Goal: Task Accomplishment & Management: Manage account settings

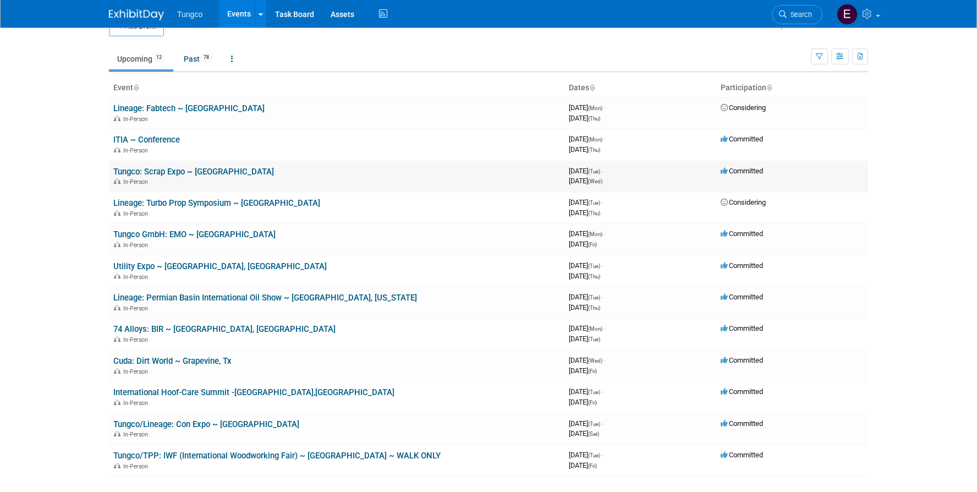
scroll to position [23, 0]
click at [173, 169] on link "Tungco: Scrap Expo ~ [GEOGRAPHIC_DATA]" at bounding box center [193, 171] width 161 height 10
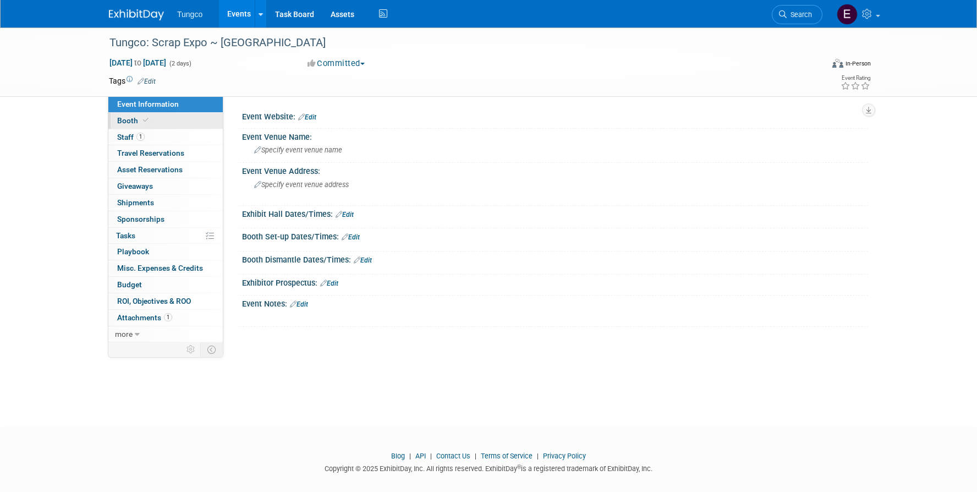
click at [136, 120] on span "Booth" at bounding box center [134, 120] width 34 height 9
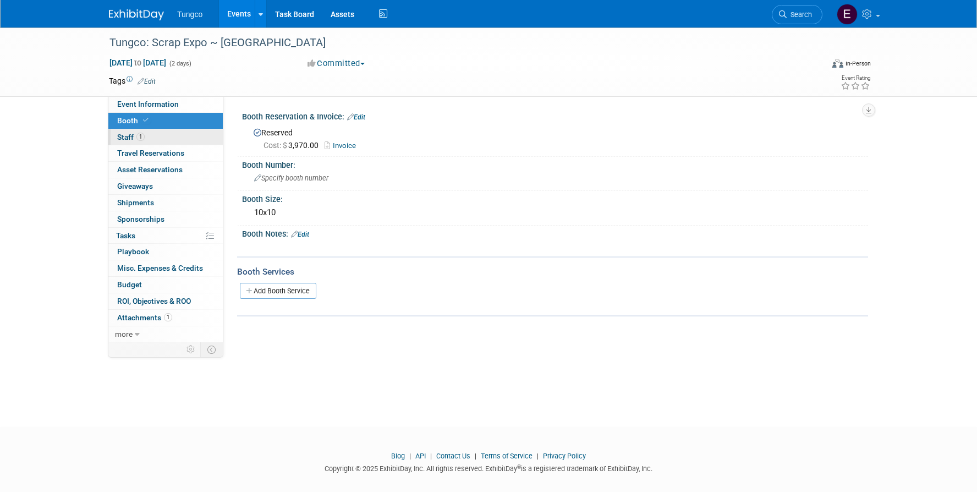
click at [159, 137] on link "1 Staff 1" at bounding box center [165, 137] width 114 height 16
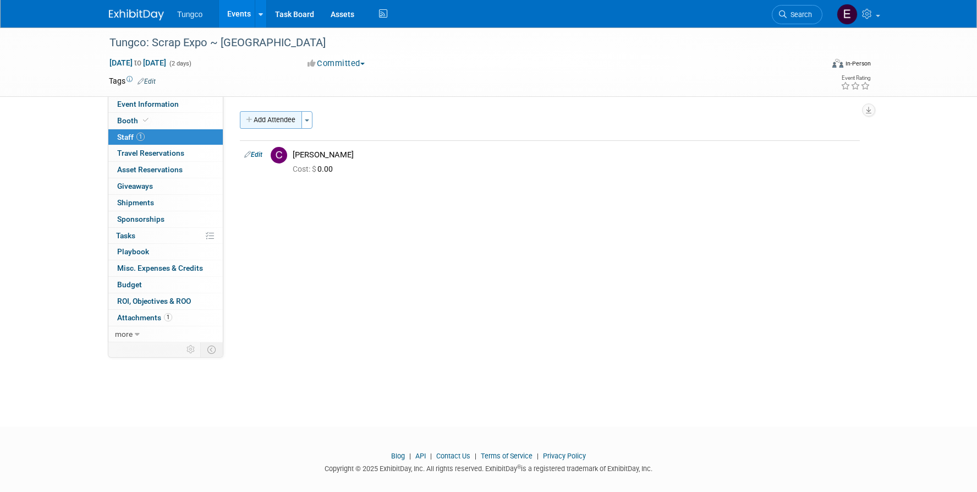
click at [261, 117] on button "Add Attendee" at bounding box center [271, 120] width 62 height 18
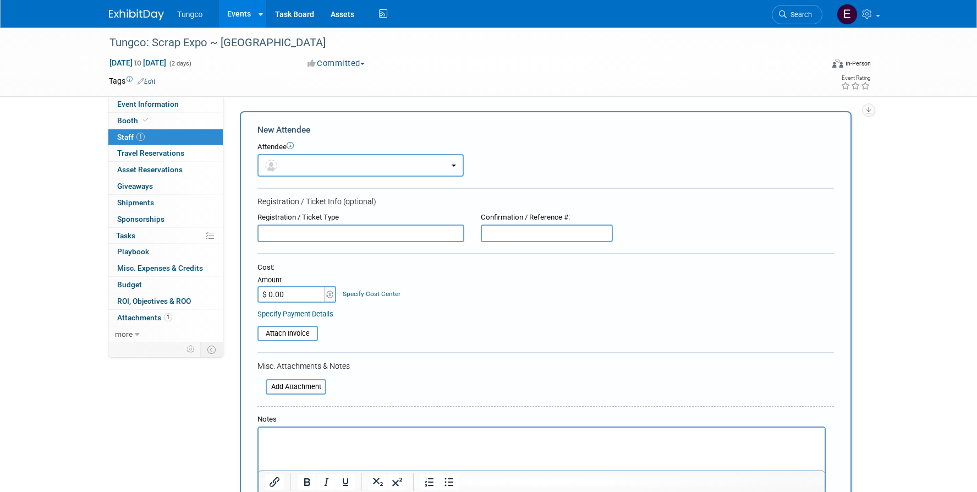
click at [280, 163] on span "button" at bounding box center [273, 165] width 16 height 9
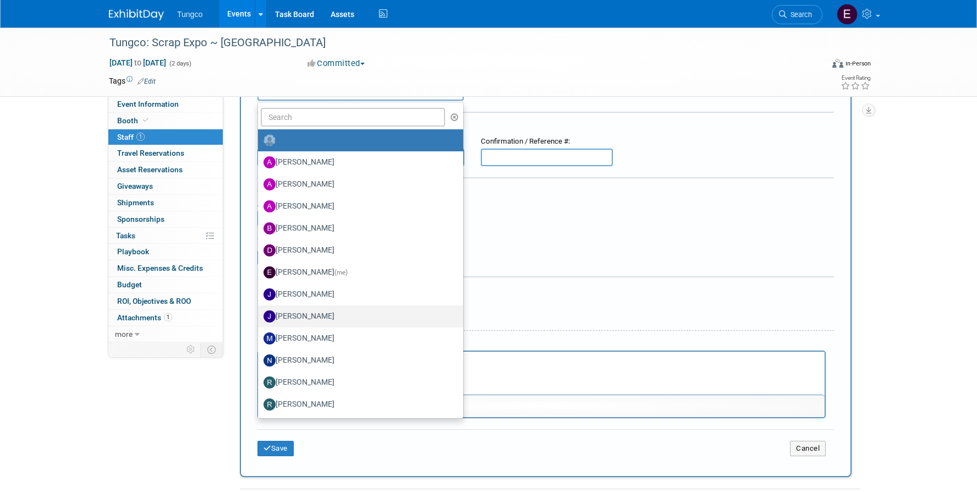
scroll to position [77, 0]
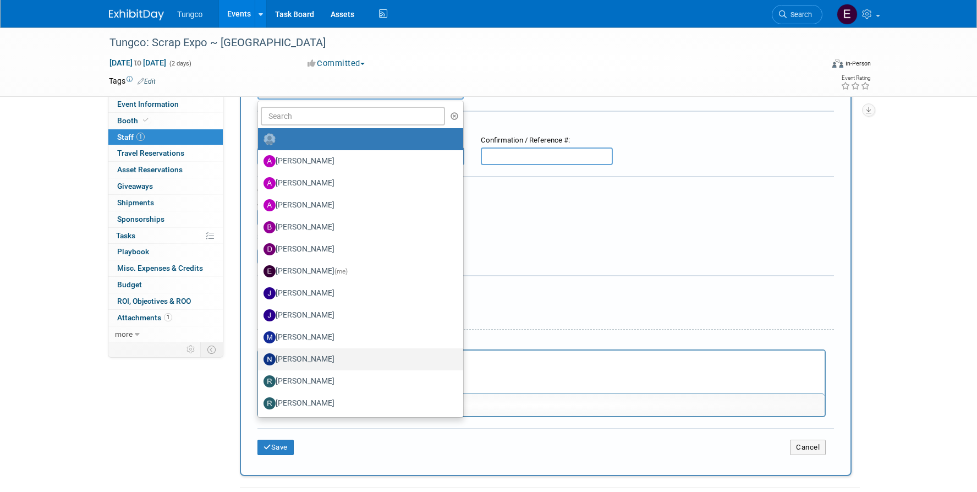
click at [306, 351] on label "Nate Doner" at bounding box center [357, 359] width 189 height 18
click at [260, 354] on input "Nate Doner" at bounding box center [255, 357] width 7 height 7
select select "840c24c4-c220-4614-80b7-0ecf70ba139b"
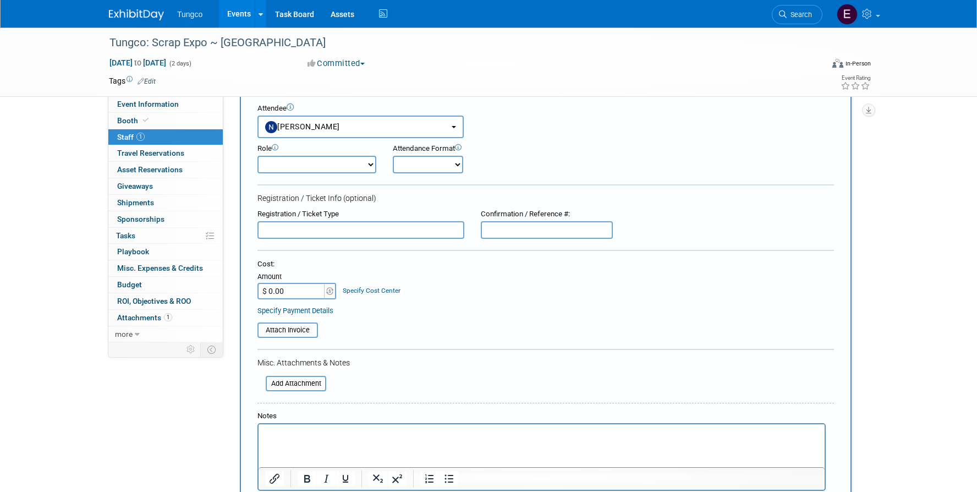
scroll to position [39, 0]
click at [300, 167] on select "Demonstrator Host Planner Presenter Sales Representative Set-up/Dismantle Crew …" at bounding box center [316, 164] width 119 height 18
click at [449, 166] on select "Onsite Remote" at bounding box center [428, 164] width 70 height 18
select select "1"
click at [393, 155] on select "Onsite Remote" at bounding box center [428, 164] width 70 height 18
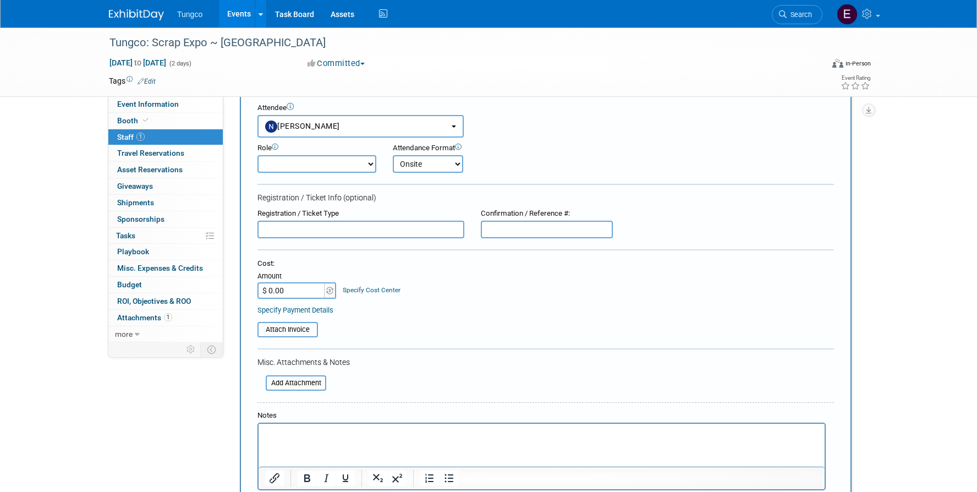
click at [297, 166] on select "Demonstrator Host Planner Presenter Sales Representative Set-up/Dismantle Crew …" at bounding box center [316, 164] width 119 height 18
click at [257, 155] on select "Demonstrator Host Planner Presenter Sales Representative Set-up/Dismantle Crew …" at bounding box center [316, 164] width 119 height 18
click at [368, 166] on select "Demonstrator Host Planner Presenter Sales Representative Set-up/Dismantle Crew …" at bounding box center [316, 164] width 119 height 18
select select "4"
click at [257, 155] on select "Demonstrator Host Planner Presenter Sales Representative Set-up/Dismantle Crew …" at bounding box center [316, 164] width 119 height 18
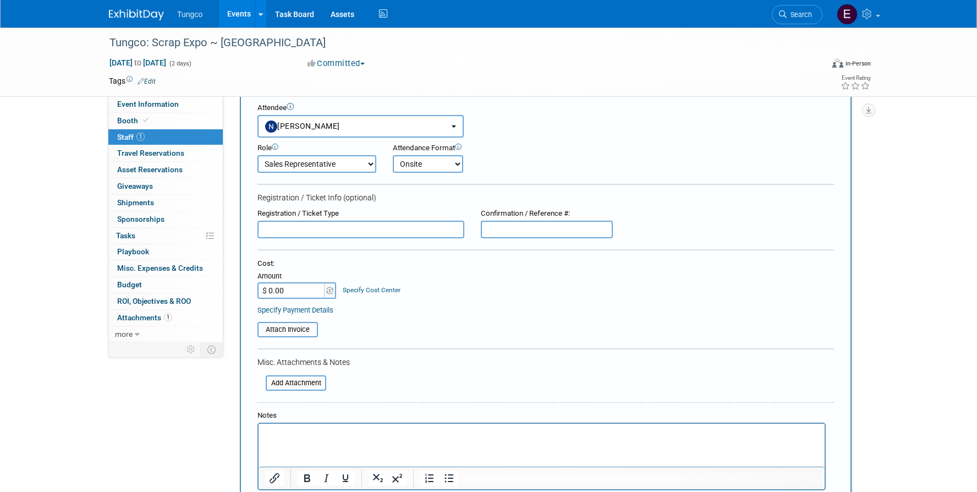
click at [351, 230] on input "text" at bounding box center [360, 230] width 207 height 18
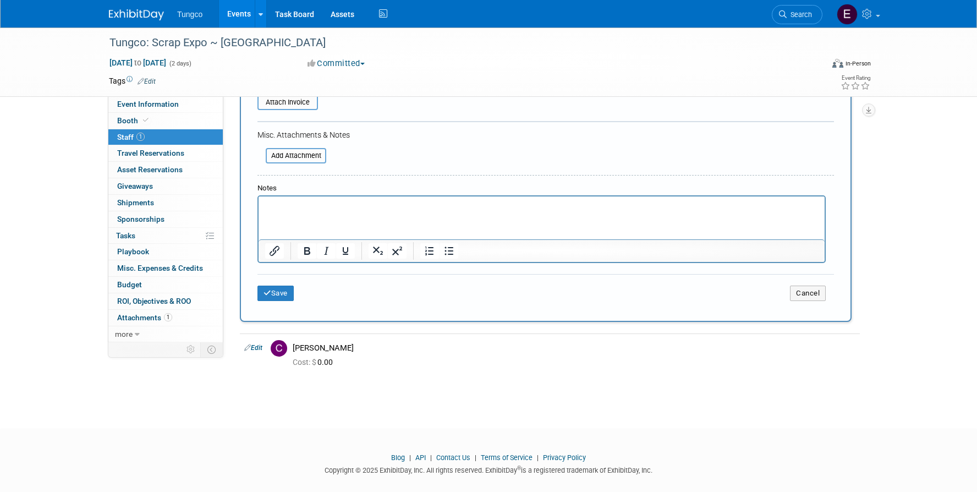
scroll to position [268, 0]
click at [286, 291] on button "Save" at bounding box center [275, 291] width 36 height 15
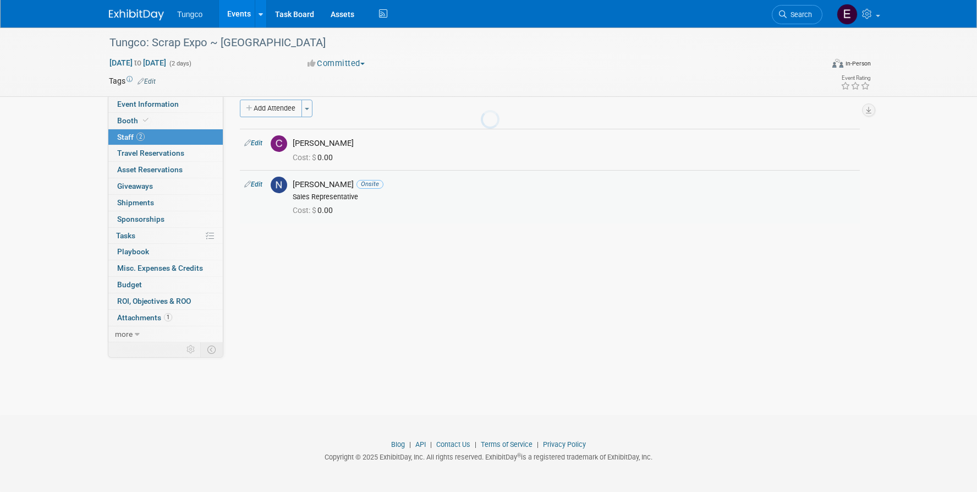
scroll to position [12, 0]
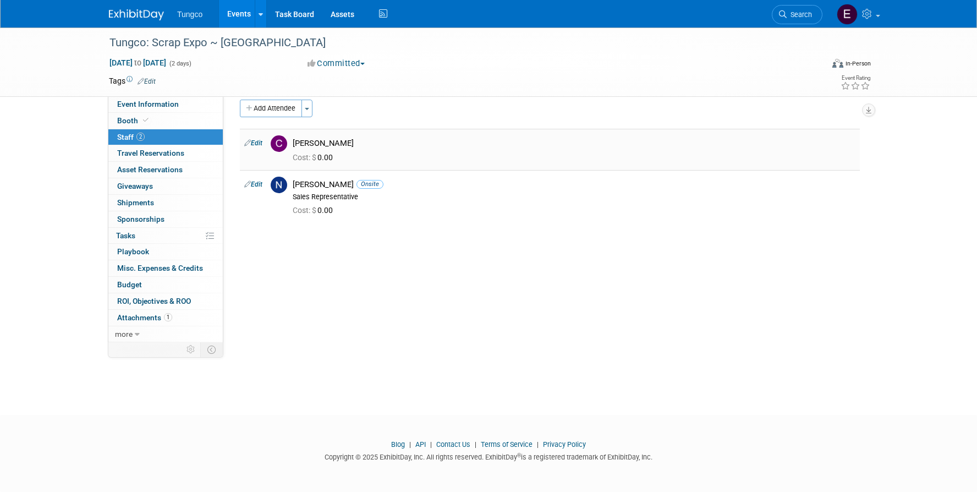
click at [257, 141] on link "Edit" at bounding box center [253, 143] width 18 height 8
select select "baefb287-e2e9-4c1f-b5ee-f943bcb6186b"
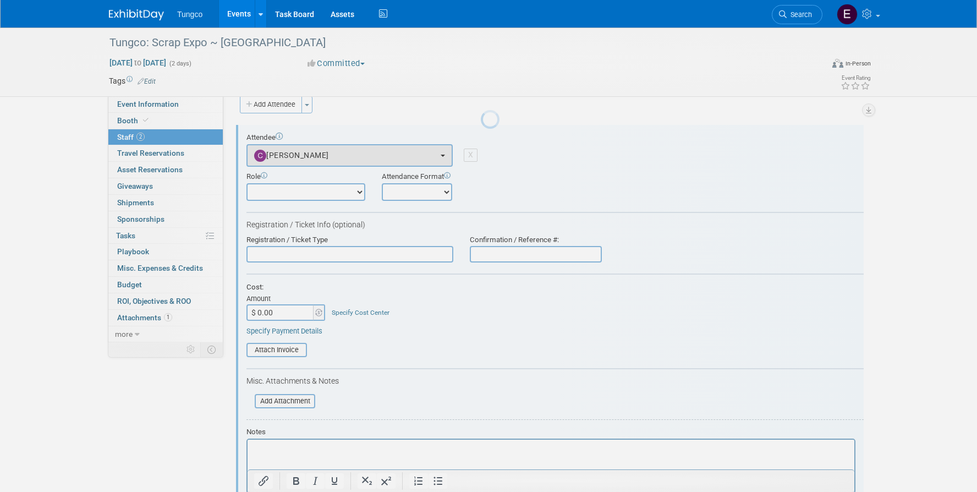
scroll to position [0, 0]
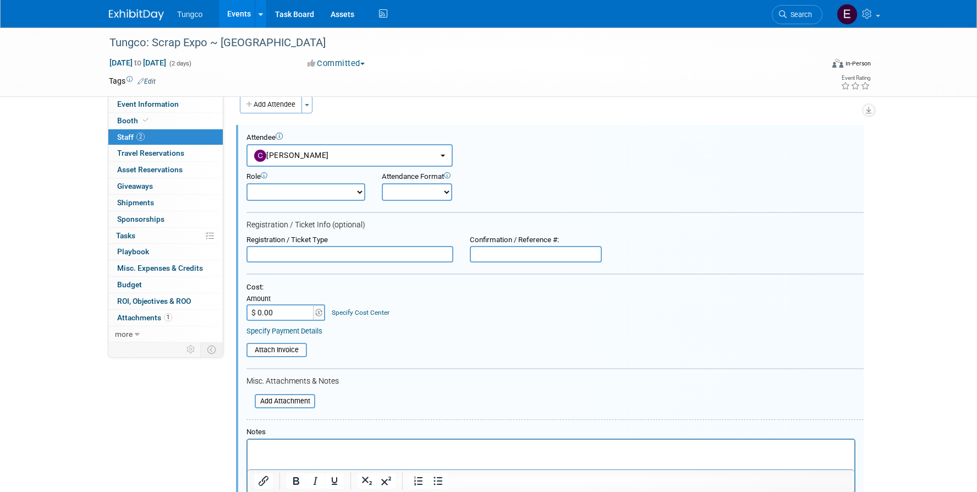
click at [356, 194] on select "Demonstrator Host Planner Presenter Sales Representative Set-up/Dismantle Crew …" at bounding box center [305, 192] width 119 height 18
select select "4"
click at [246, 183] on select "Demonstrator Host Planner Presenter Sales Representative Set-up/Dismantle Crew …" at bounding box center [305, 192] width 119 height 18
click at [439, 196] on select "Onsite Remote" at bounding box center [417, 192] width 70 height 18
select select "1"
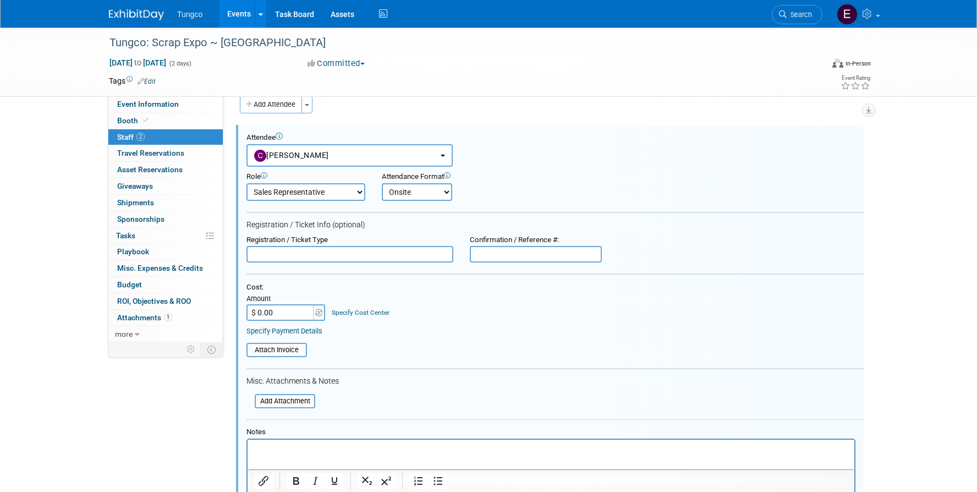
click at [382, 183] on select "Onsite Remote" at bounding box center [417, 192] width 70 height 18
click at [362, 257] on input "text" at bounding box center [349, 254] width 207 height 16
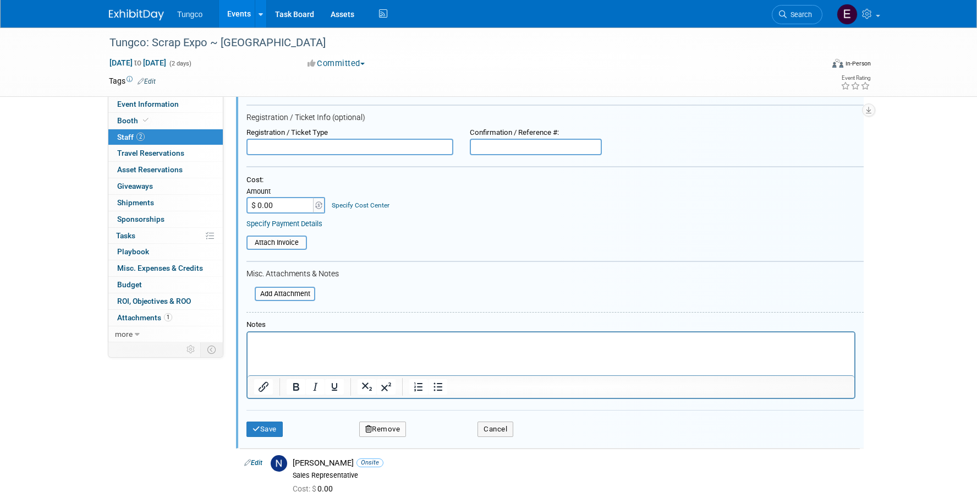
scroll to position [262, 0]
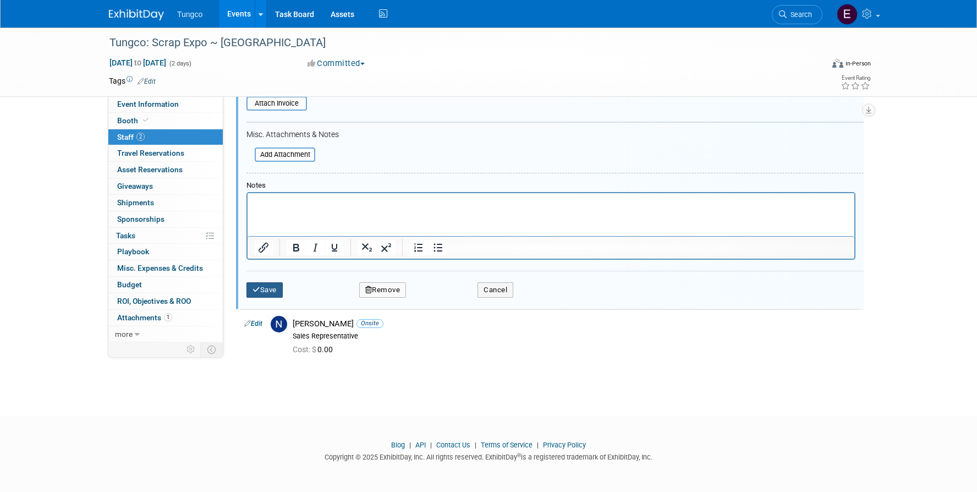
click at [266, 288] on button "Save" at bounding box center [264, 289] width 36 height 15
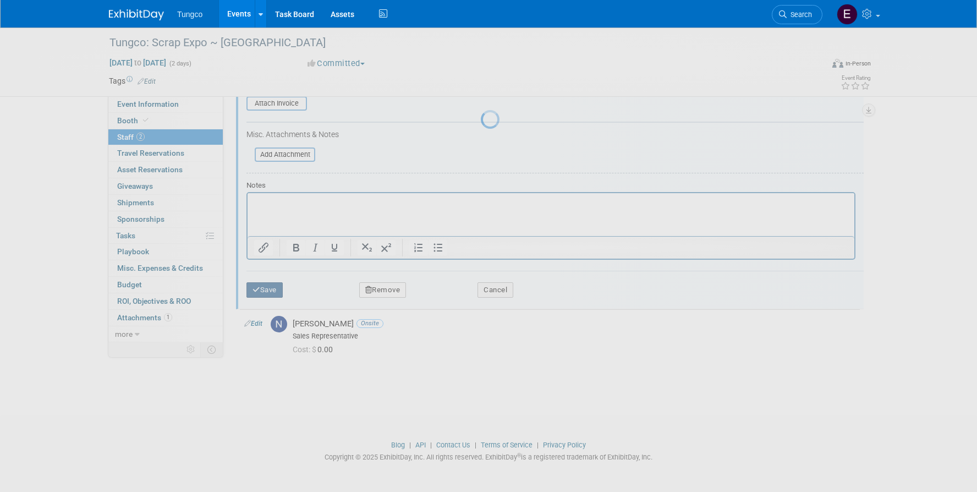
scroll to position [12, 0]
